Goal: Task Accomplishment & Management: Manage account settings

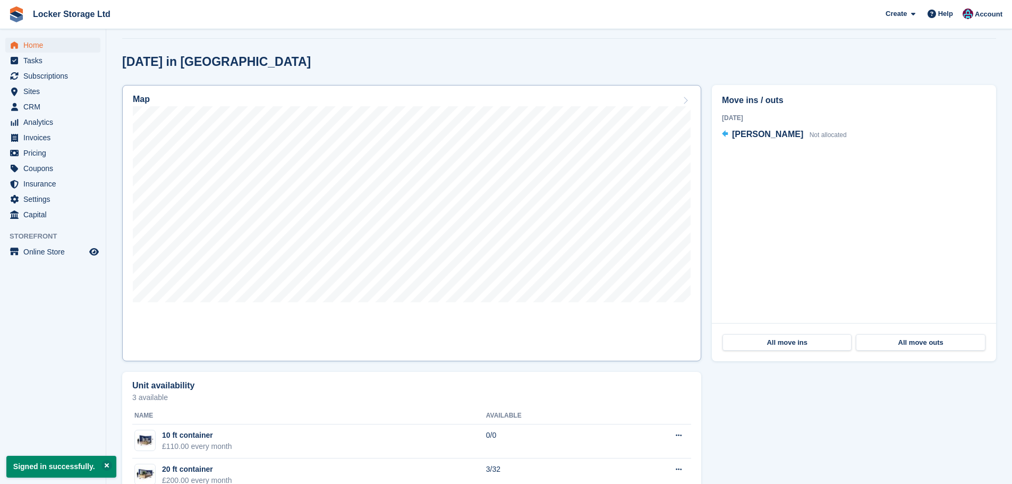
scroll to position [266, 0]
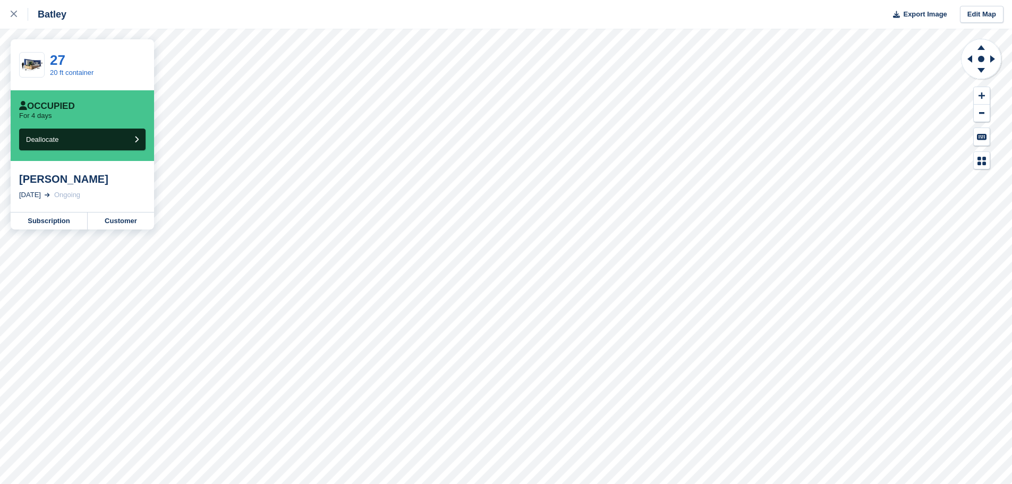
click at [106, 178] on div "[PERSON_NAME]" at bounding box center [82, 179] width 126 height 13
drag, startPoint x: 117, startPoint y: 178, endPoint x: 82, endPoint y: 181, distance: 35.2
click at [82, 181] on div "[PERSON_NAME]" at bounding box center [82, 179] width 126 height 13
copy div "Yunus"
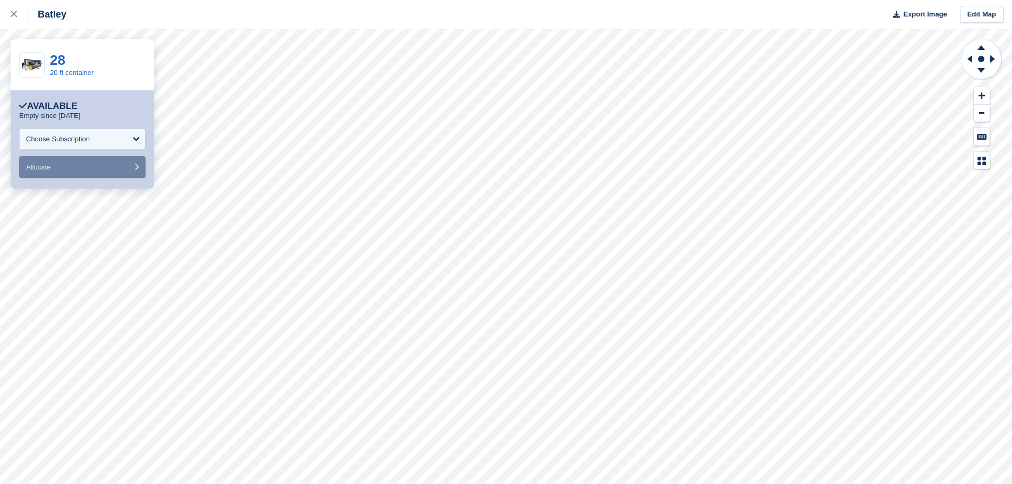
click at [29, 13] on div "Batley" at bounding box center [47, 14] width 38 height 13
click at [11, 14] on icon at bounding box center [14, 14] width 6 height 6
click at [46, 54] on div "28 20 ft container" at bounding box center [82, 64] width 143 height 51
click at [49, 58] on div "28 20 ft container" at bounding box center [82, 64] width 143 height 51
click at [53, 59] on link "28" at bounding box center [57, 60] width 15 height 16
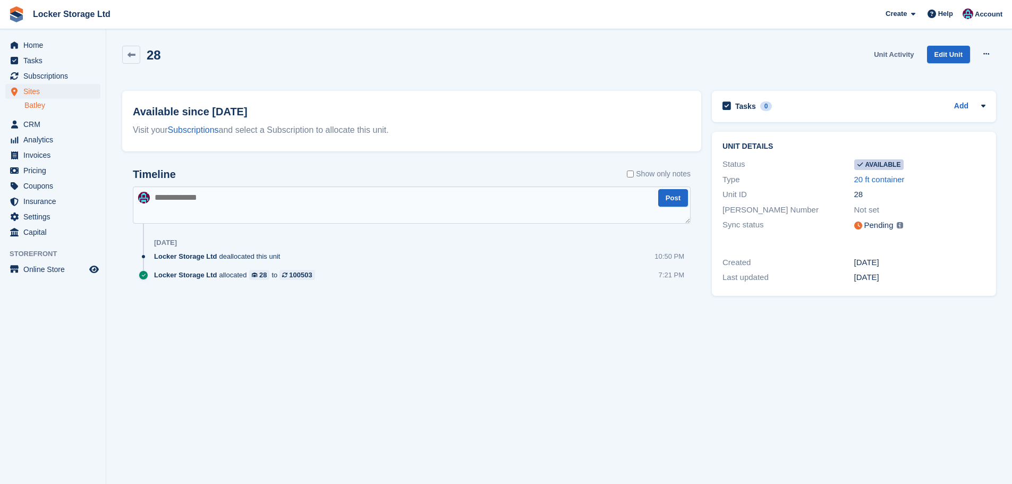
click at [880, 52] on link "Unit Activity" at bounding box center [894, 55] width 48 height 18
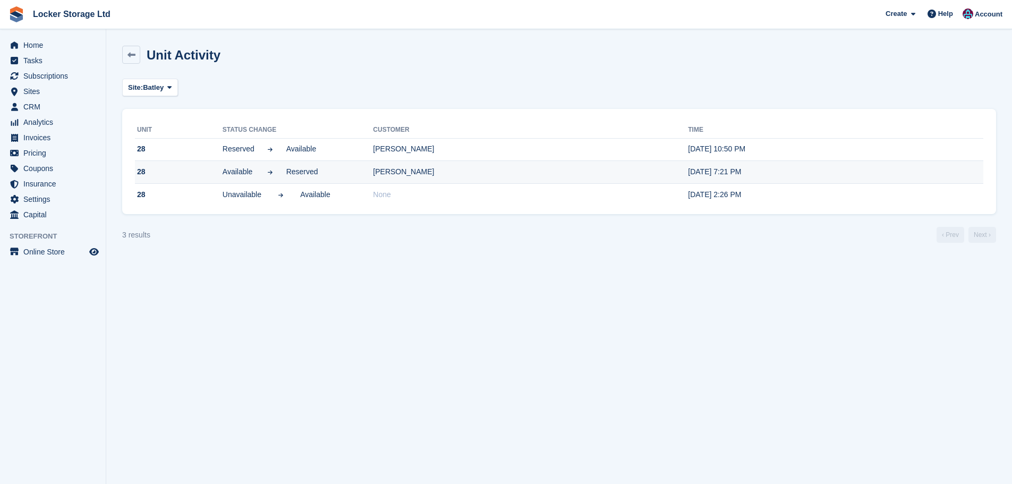
drag, startPoint x: 430, startPoint y: 171, endPoint x: 410, endPoint y: 176, distance: 20.4
click at [410, 176] on td "Sohrab Sareer" at bounding box center [530, 172] width 315 height 23
copy td "Sareer"
click at [137, 58] on link at bounding box center [131, 55] width 18 height 18
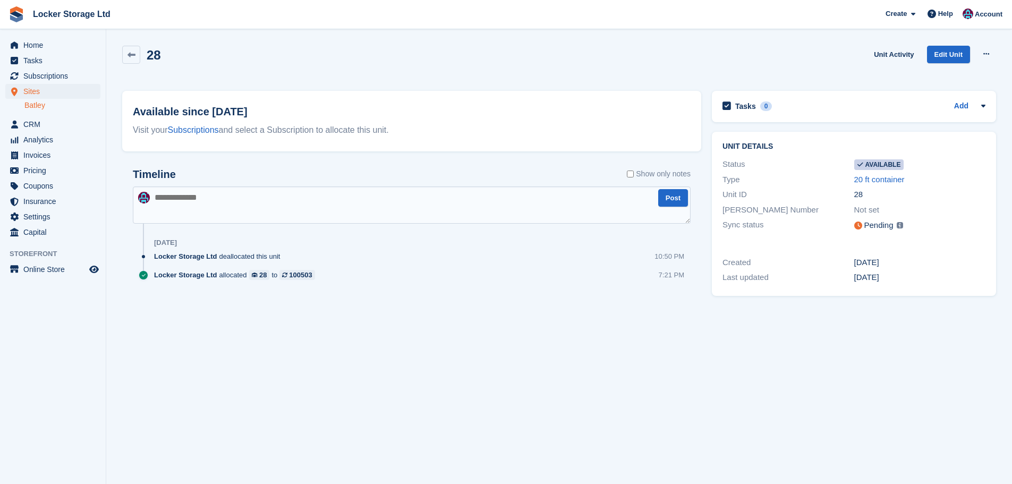
click at [137, 58] on link at bounding box center [131, 55] width 18 height 18
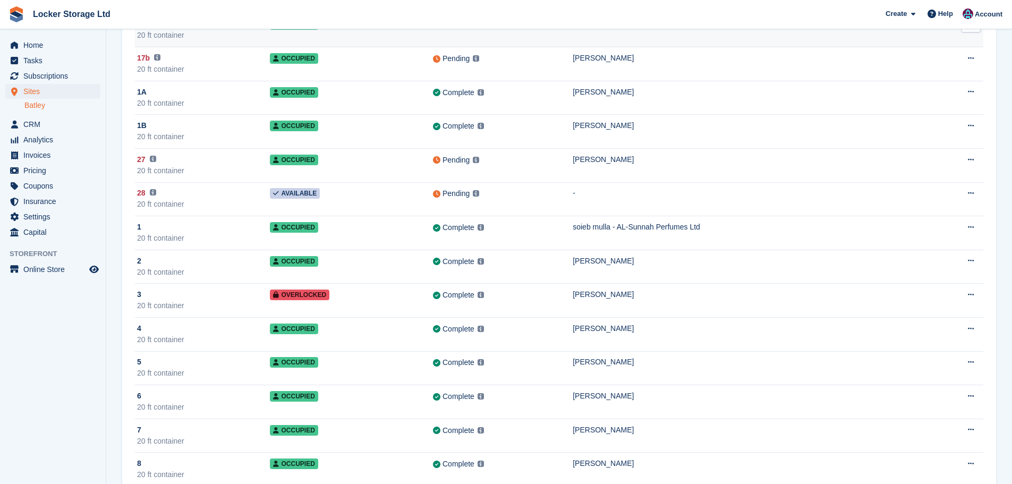
scroll to position [159, 0]
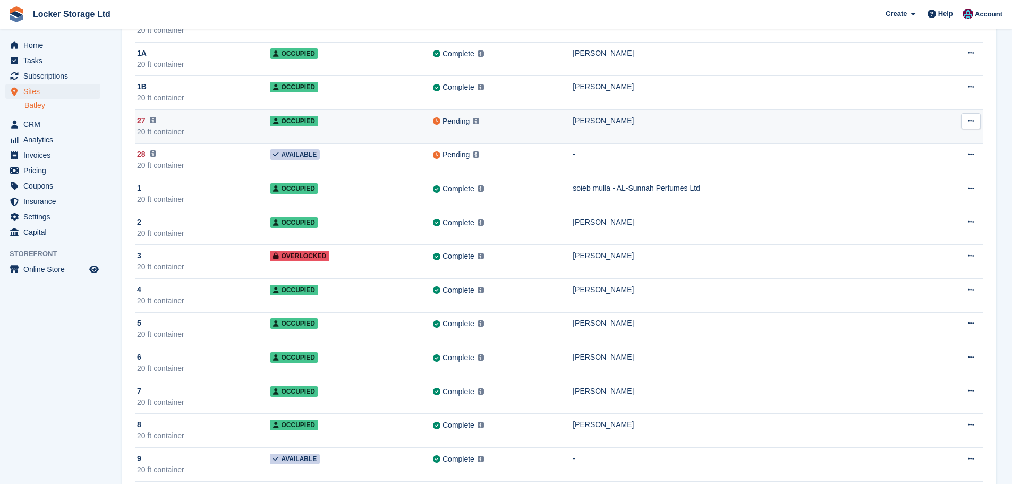
click at [247, 139] on td "27 This unit will not be synced until a Paxton Number has been added. 20 ft con…" at bounding box center [202, 127] width 135 height 34
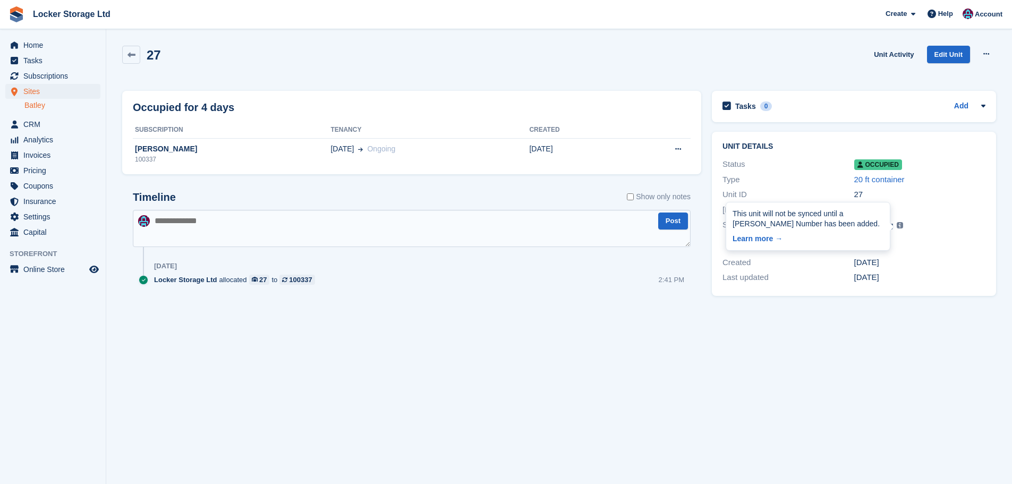
click at [897, 226] on img at bounding box center [900, 225] width 6 height 6
click at [908, 227] on div "Pending This unit will not be synced until a Paxton Number has been added. Lear…" at bounding box center [919, 225] width 131 height 13
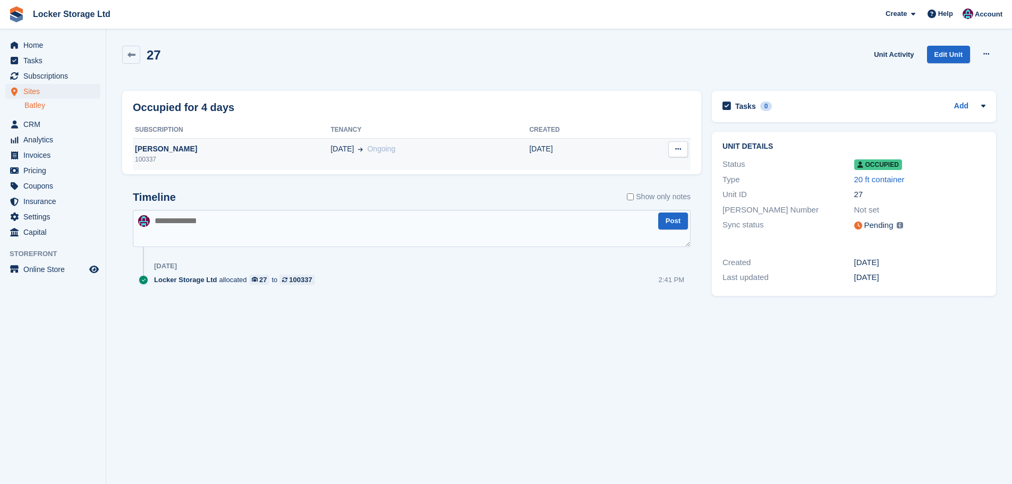
click at [179, 144] on div "[PERSON_NAME]" at bounding box center [232, 148] width 198 height 11
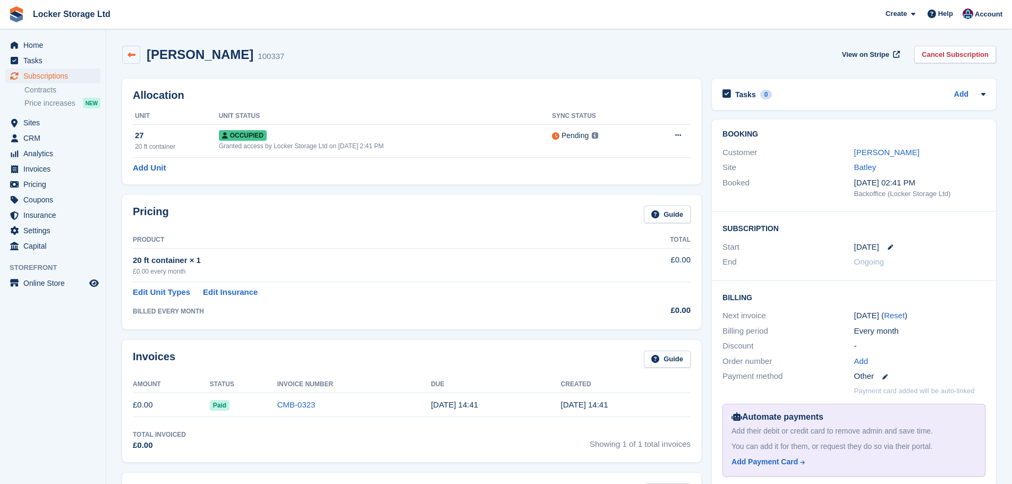
click at [140, 57] on link at bounding box center [131, 55] width 18 height 18
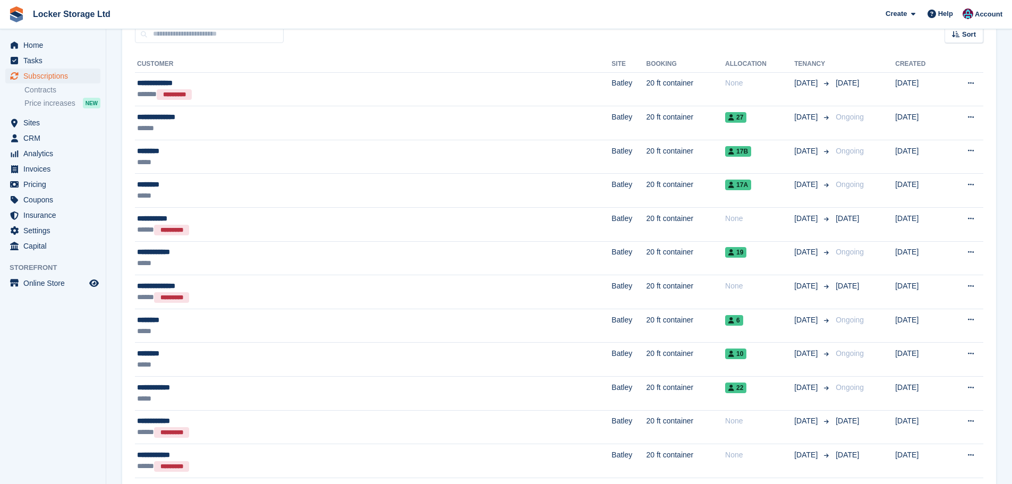
scroll to position [106, 0]
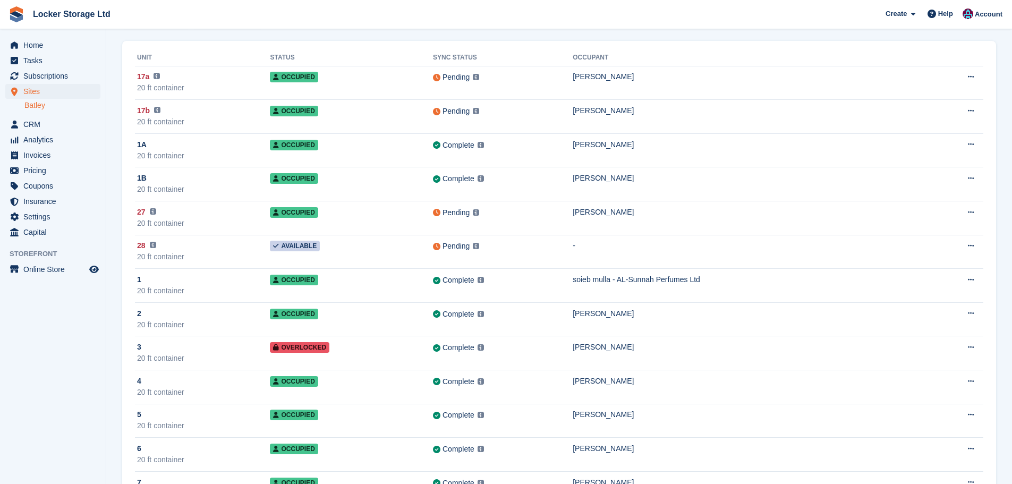
scroll to position [65, 0]
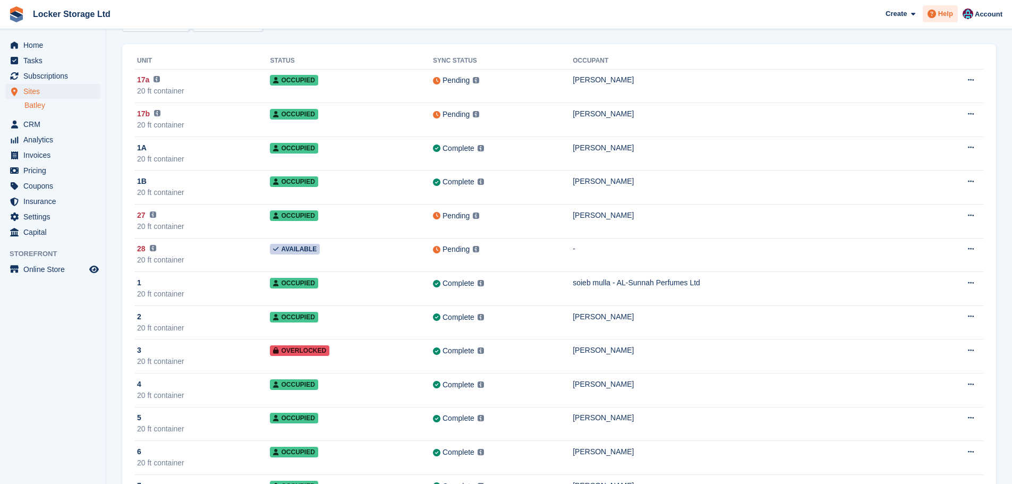
click at [945, 9] on span "Help" at bounding box center [945, 13] width 15 height 11
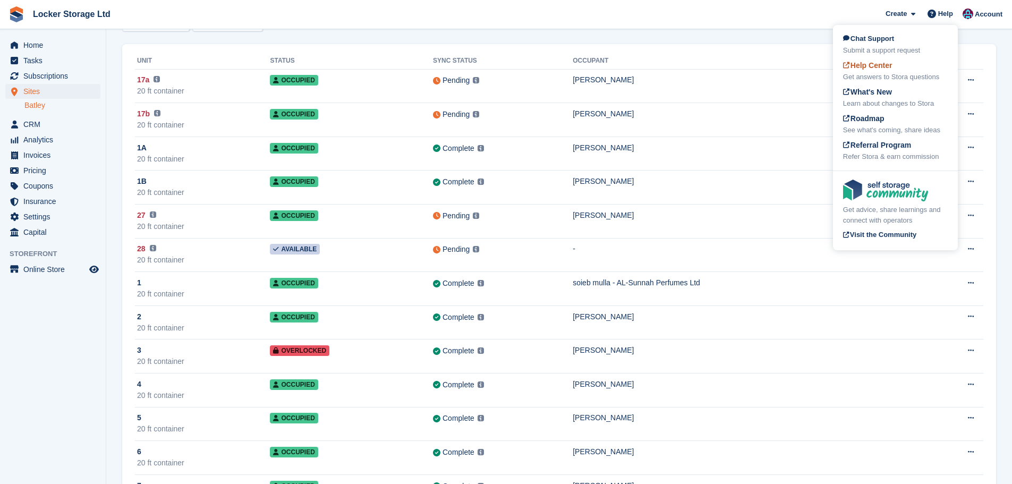
click at [852, 64] on span "Help Center" at bounding box center [867, 65] width 49 height 8
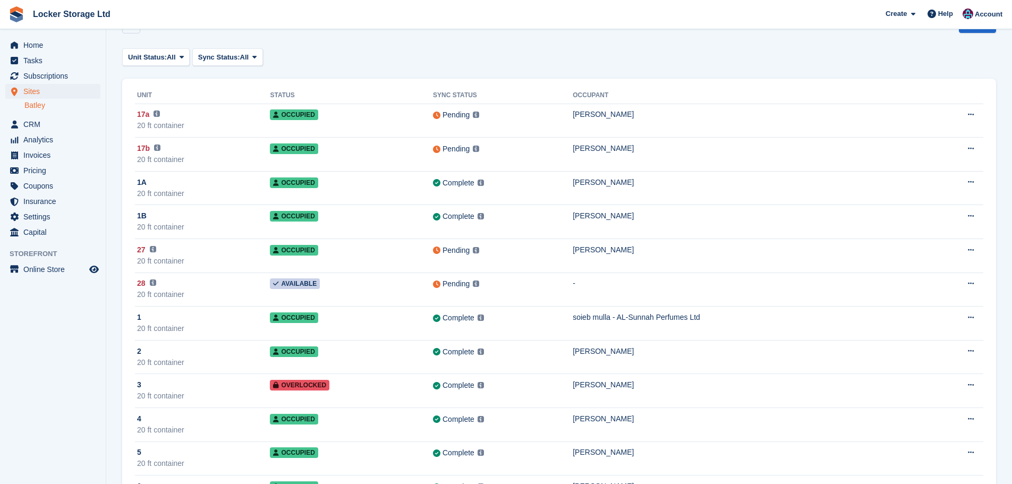
scroll to position [0, 0]
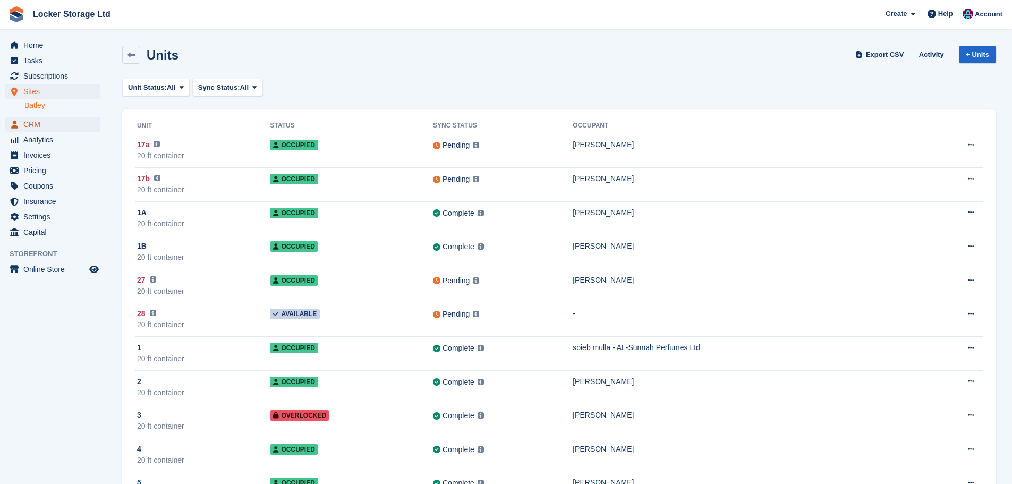
click at [74, 119] on span "CRM" at bounding box center [55, 124] width 64 height 15
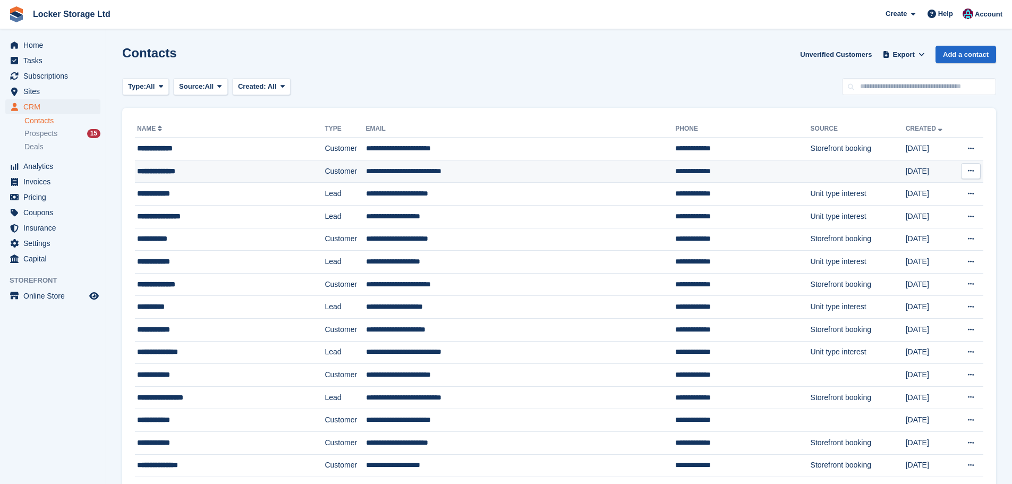
click at [218, 174] on div "**********" at bounding box center [210, 171] width 147 height 11
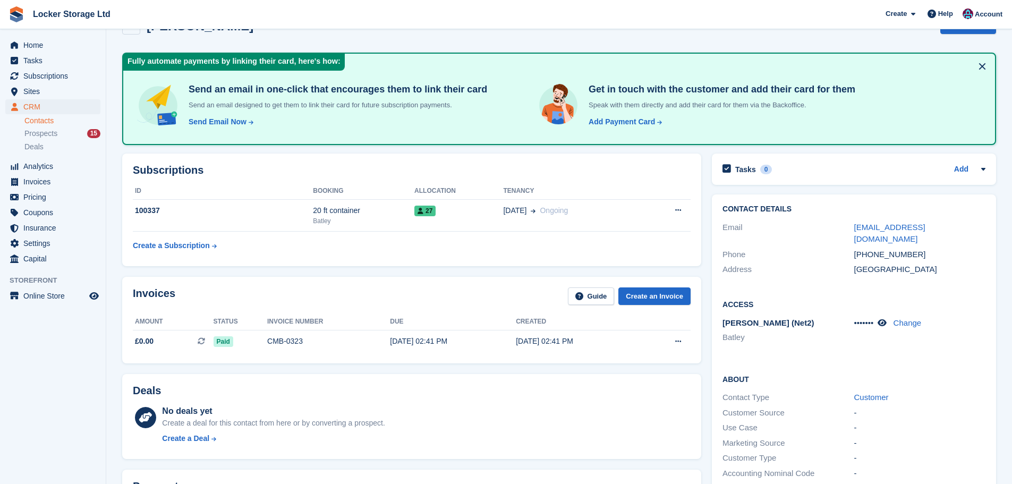
scroll to position [53, 0]
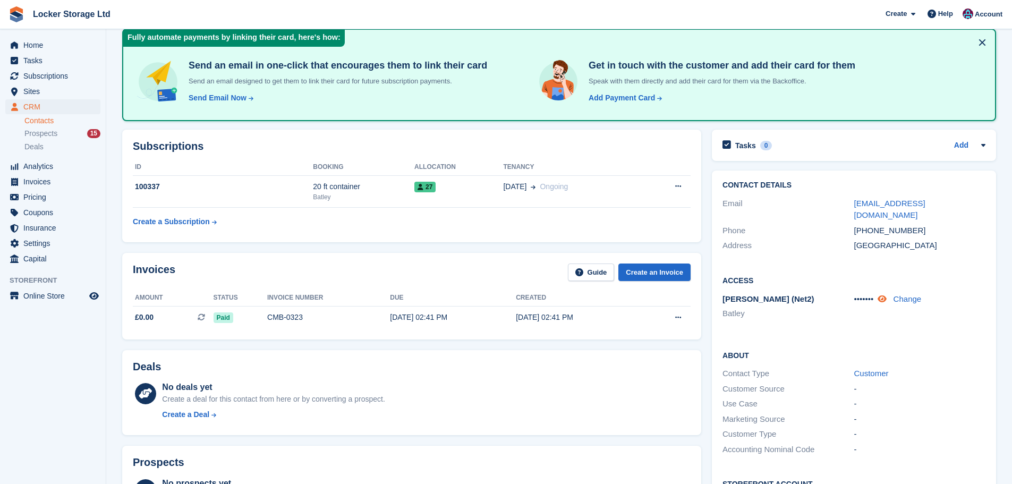
click at [884, 295] on icon at bounding box center [881, 299] width 9 height 8
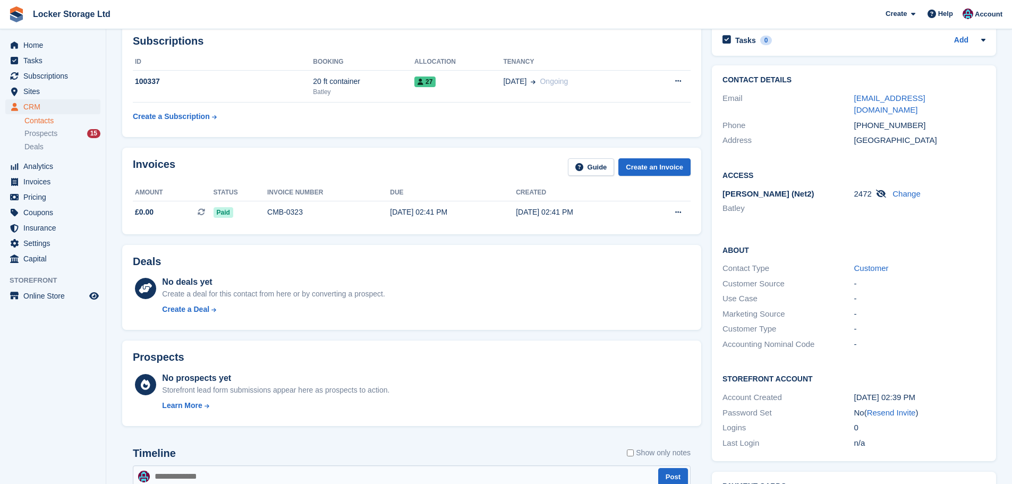
scroll to position [159, 0]
